Goal: Task Accomplishment & Management: Use online tool/utility

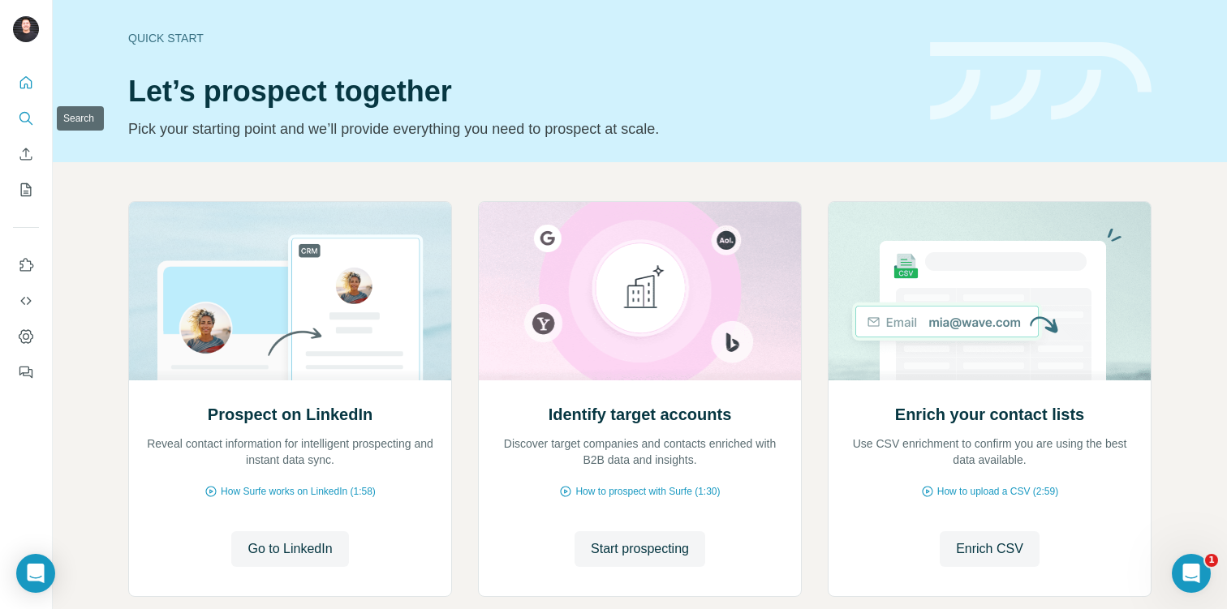
click at [21, 118] on icon "Search" at bounding box center [26, 118] width 16 height 16
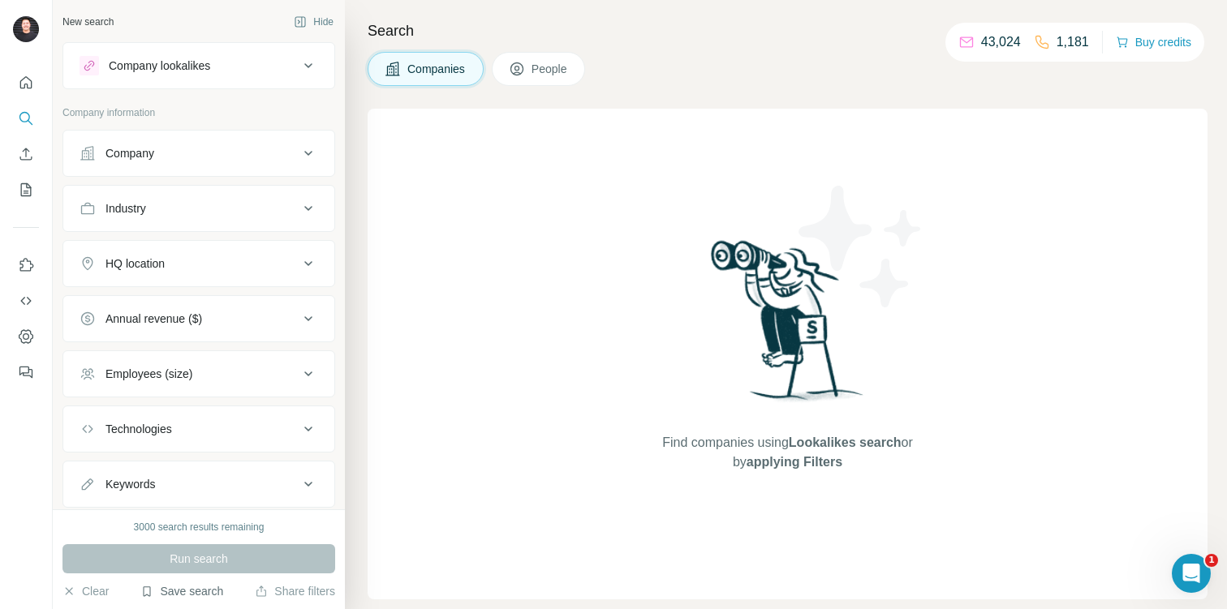
click at [201, 592] on button "Save search" at bounding box center [181, 591] width 83 height 16
click at [24, 183] on icon "My lists" at bounding box center [26, 189] width 11 height 13
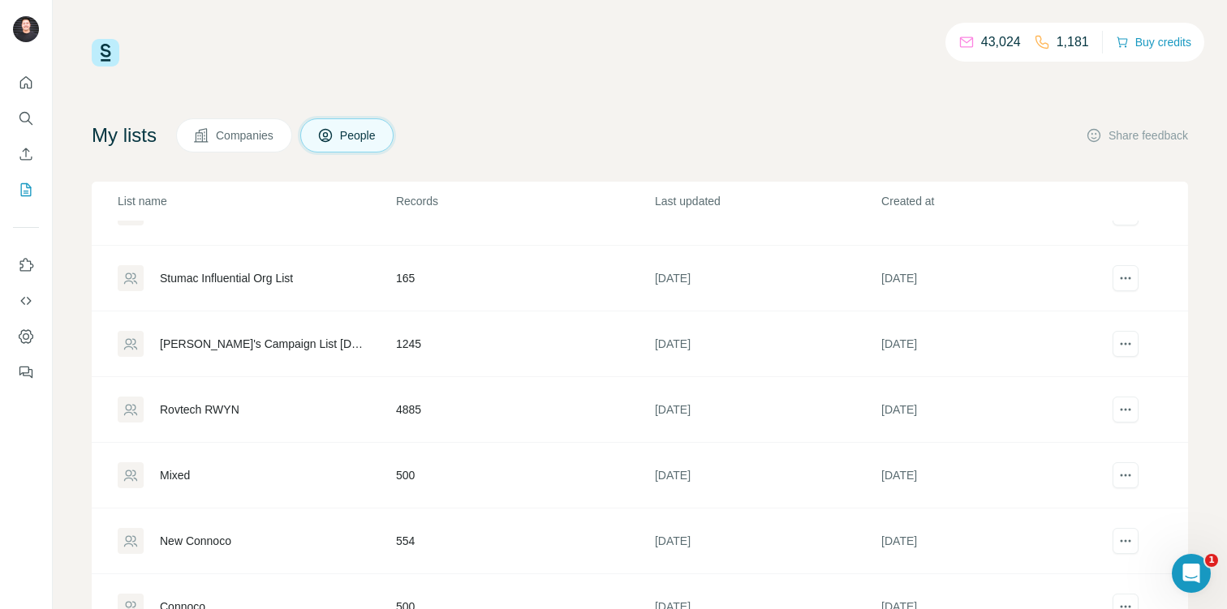
scroll to position [110, 0]
click at [200, 410] on div "Rovtech RWYN" at bounding box center [199, 407] width 79 height 16
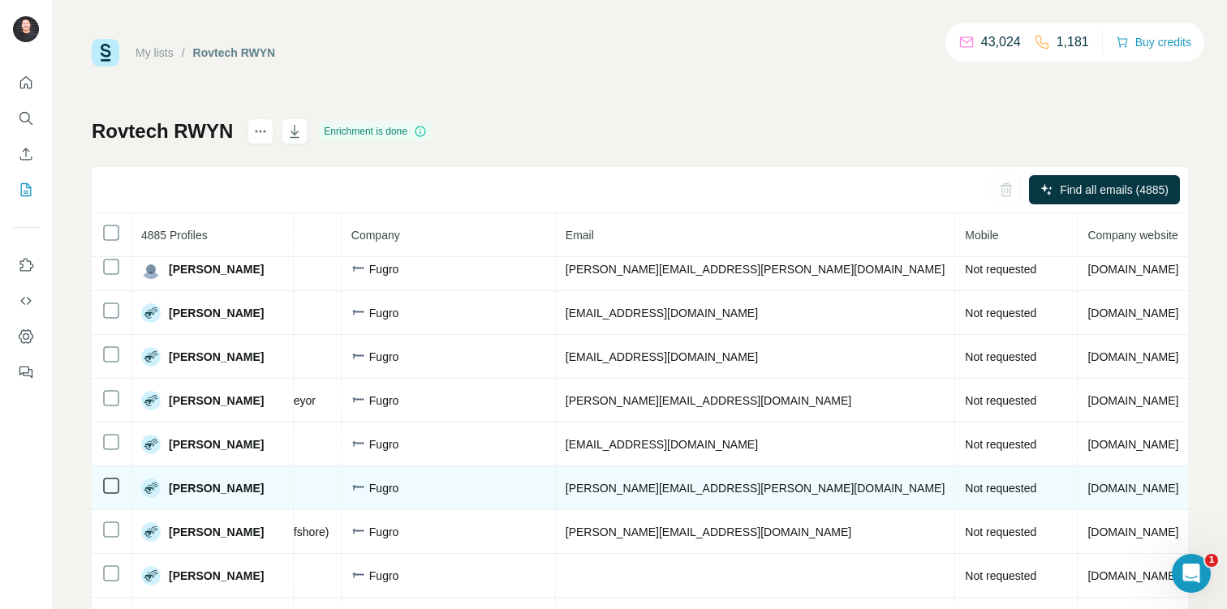
scroll to position [1674, 390]
